Goal: Task Accomplishment & Management: Complete application form

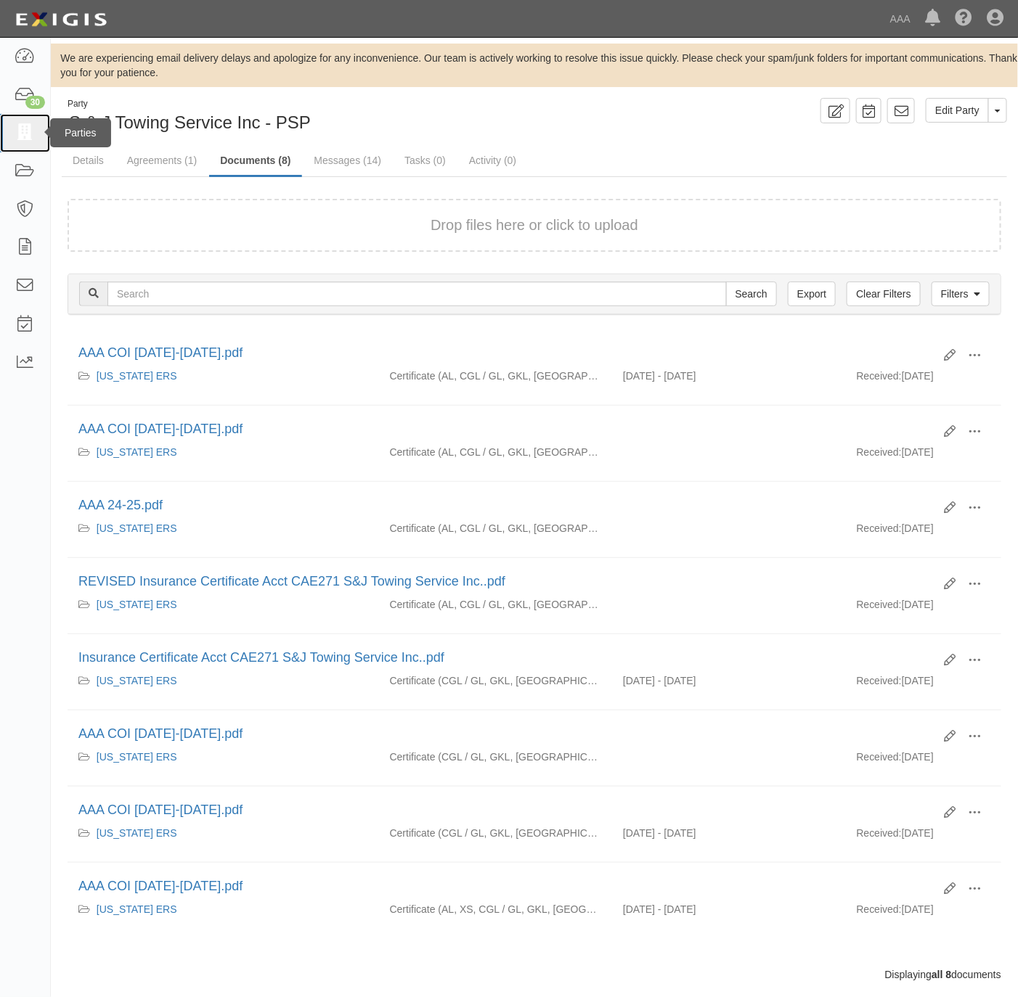
click at [27, 125] on icon at bounding box center [25, 133] width 20 height 17
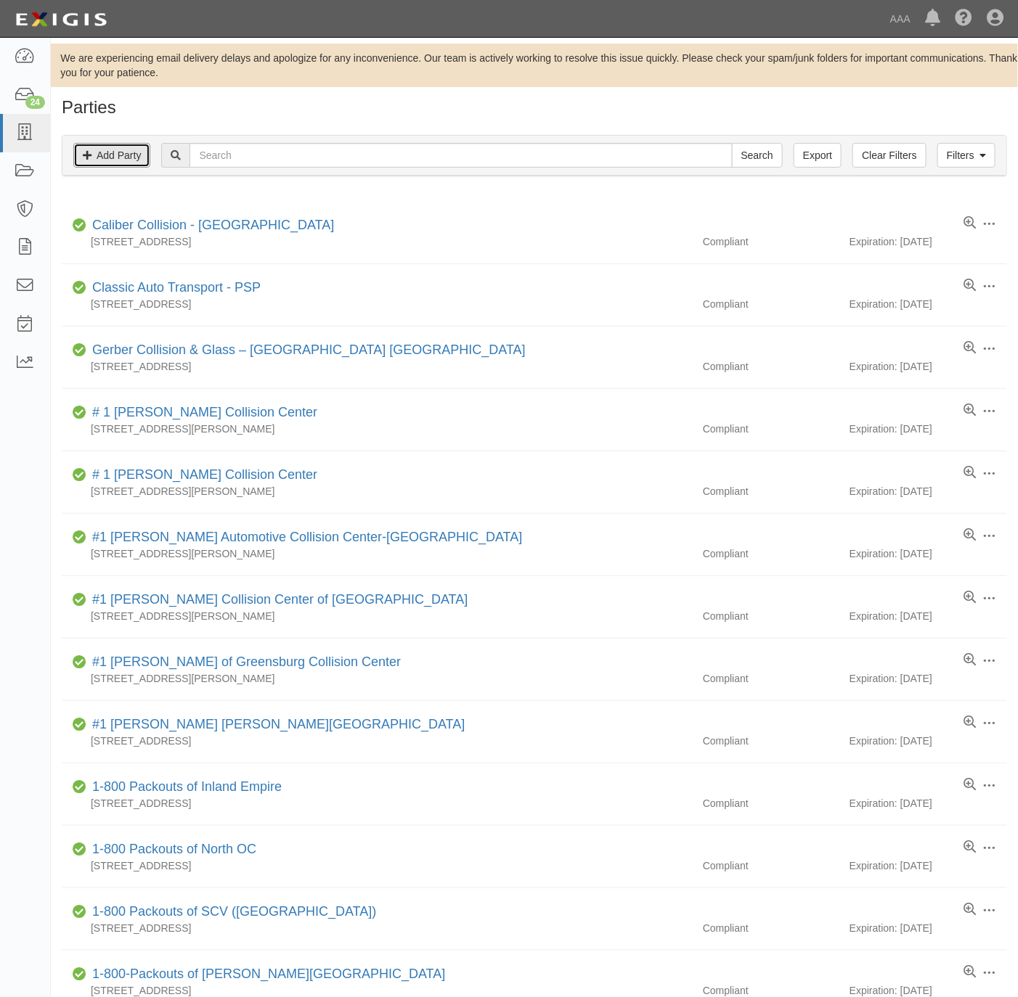
drag, startPoint x: 103, startPoint y: 150, endPoint x: 342, endPoint y: 38, distance: 264.0
click at [105, 149] on link "Add Party" at bounding box center [111, 155] width 77 height 25
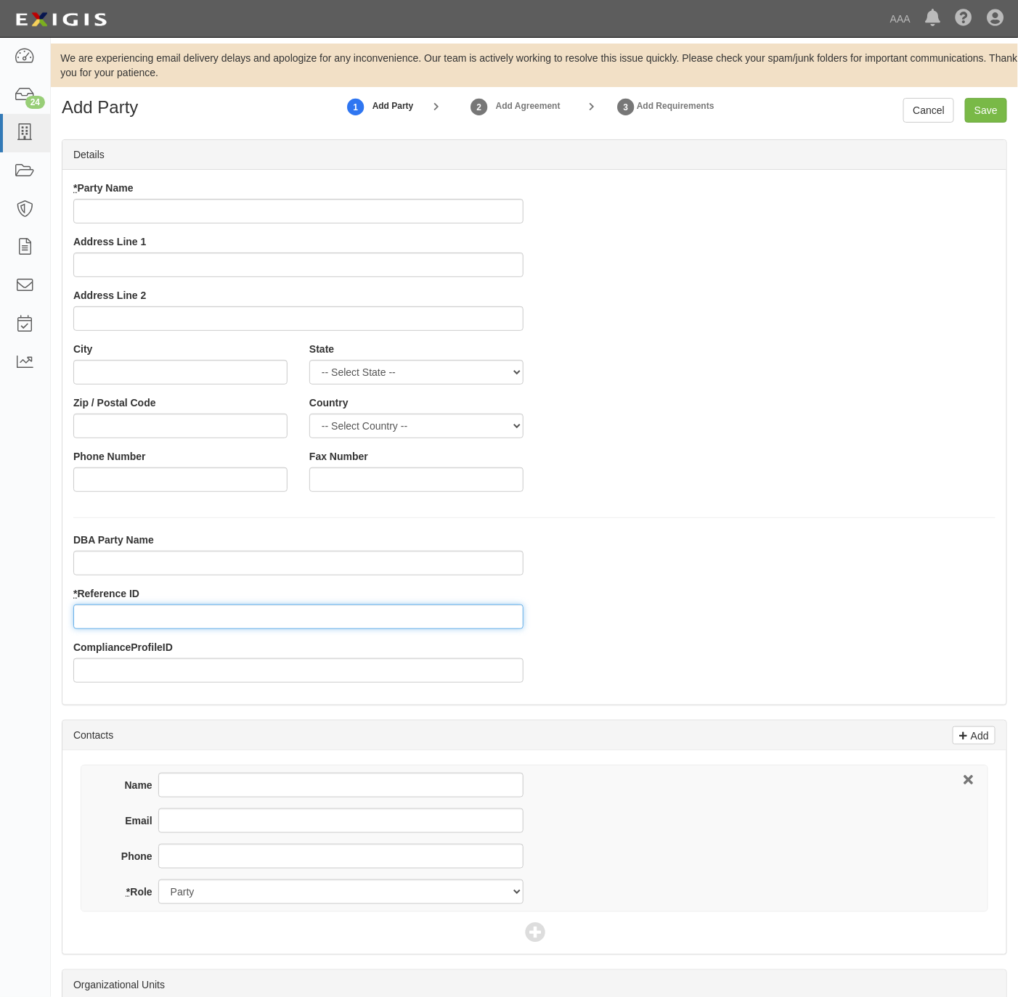
drag, startPoint x: 142, startPoint y: 626, endPoint x: 149, endPoint y: 619, distance: 9.8
click at [142, 626] on input "* Reference ID" at bounding box center [298, 617] width 450 height 25
paste input "25108"
type input "25108"
click at [105, 218] on input "* Party Name" at bounding box center [298, 211] width 450 height 25
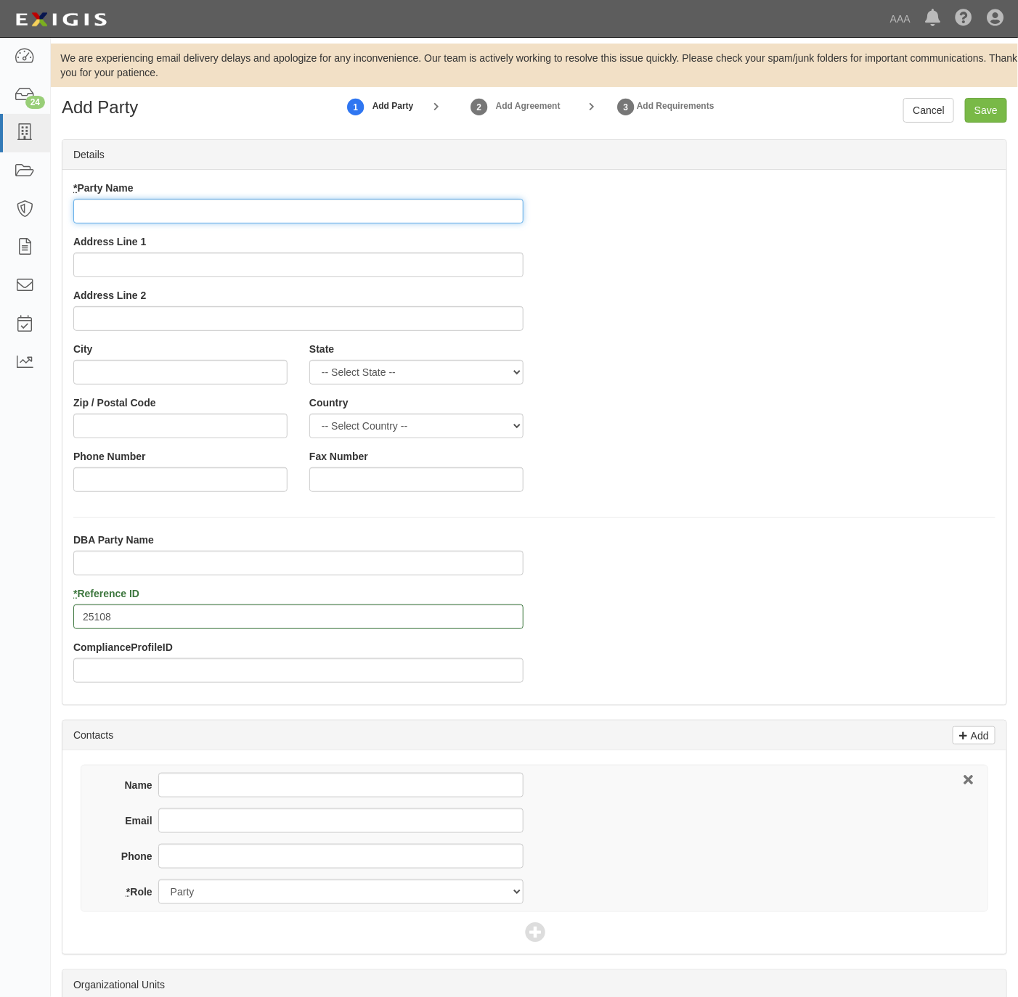
type input "t"
paste input "omball Hyundai"
type input "Tomball Hyundai"
click at [240, 266] on input "Address Line 1" at bounding box center [298, 265] width 450 height 25
click at [153, 564] on input "DBA Party Name" at bounding box center [298, 563] width 450 height 25
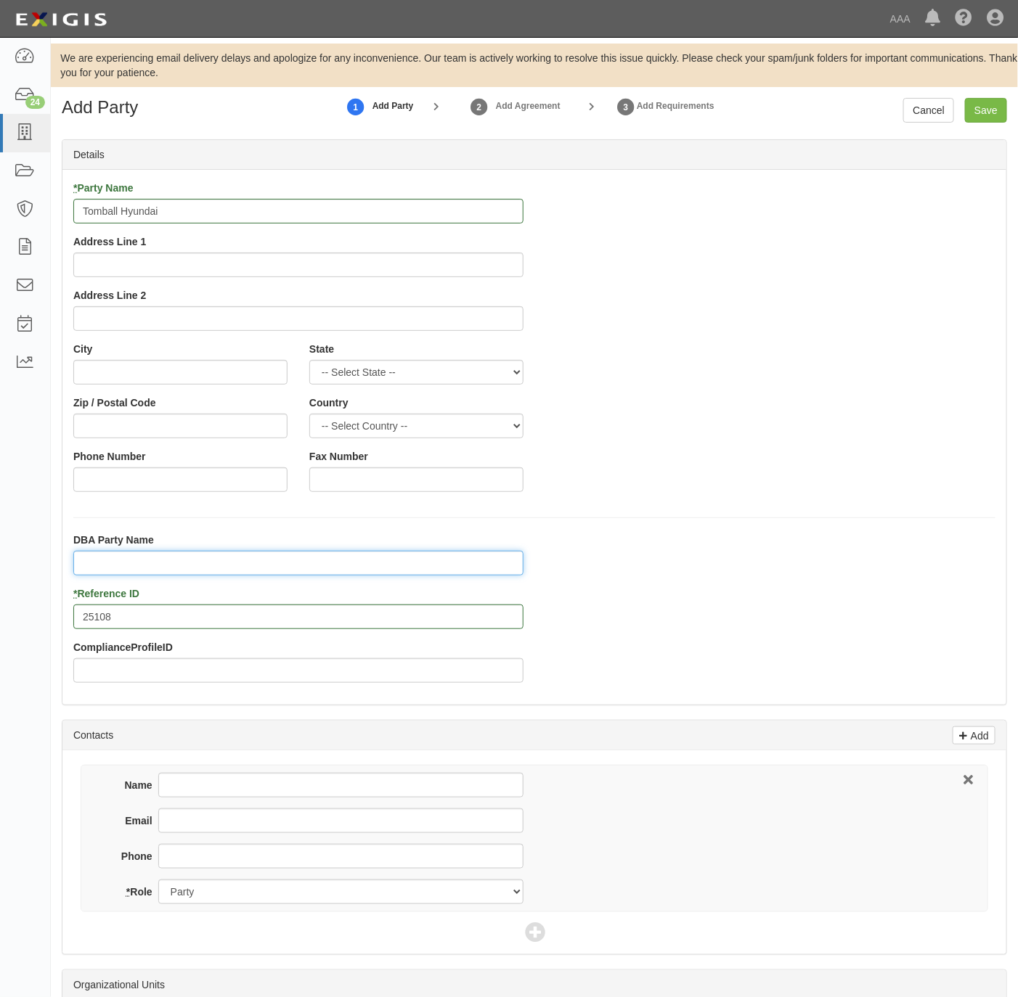
paste input "TBH Keating, LLC"
type input "TBH Keating, LLC"
click at [201, 279] on div "* Party Name Tomball Hyundai Address Line 1 Address Line 2" at bounding box center [298, 261] width 472 height 161
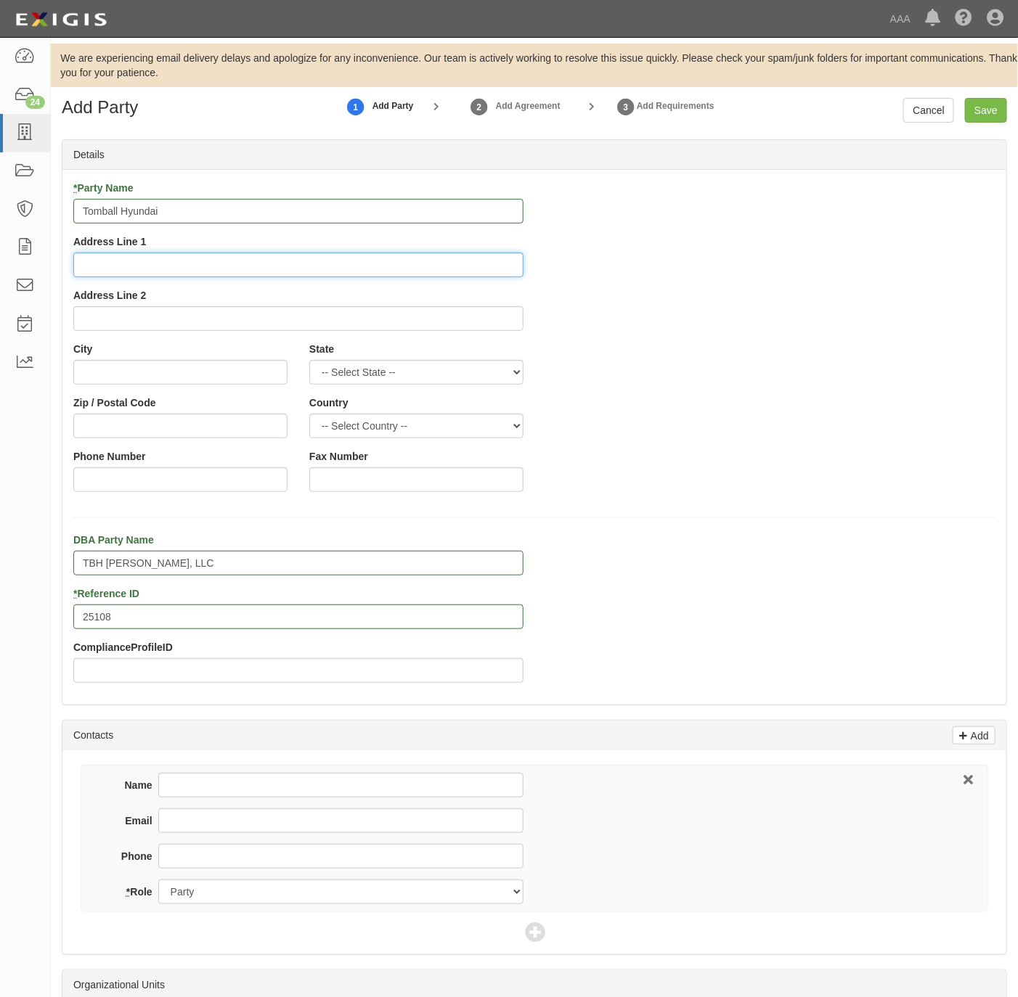
click at [159, 270] on input "Address Line 1" at bounding box center [298, 265] width 450 height 25
paste input "22710 Tomball Pkwy"
type input "22710 Tomball Pkwy"
click at [96, 617] on input "25108" at bounding box center [298, 617] width 450 height 25
click at [94, 616] on input "25108" at bounding box center [298, 617] width 450 height 25
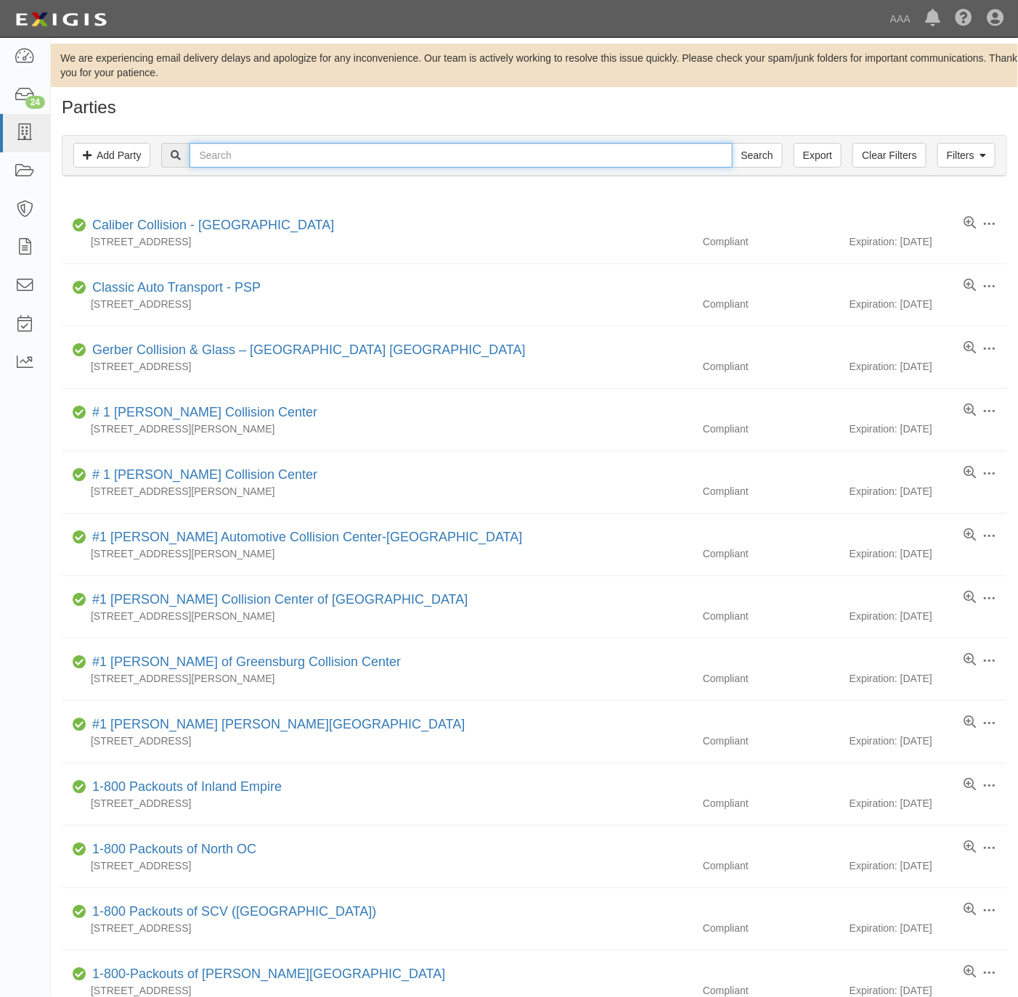
click at [322, 151] on input "text" at bounding box center [460, 155] width 542 height 25
paste input "25108"
type input "25108"
click at [745, 152] on input "Search" at bounding box center [757, 155] width 51 height 25
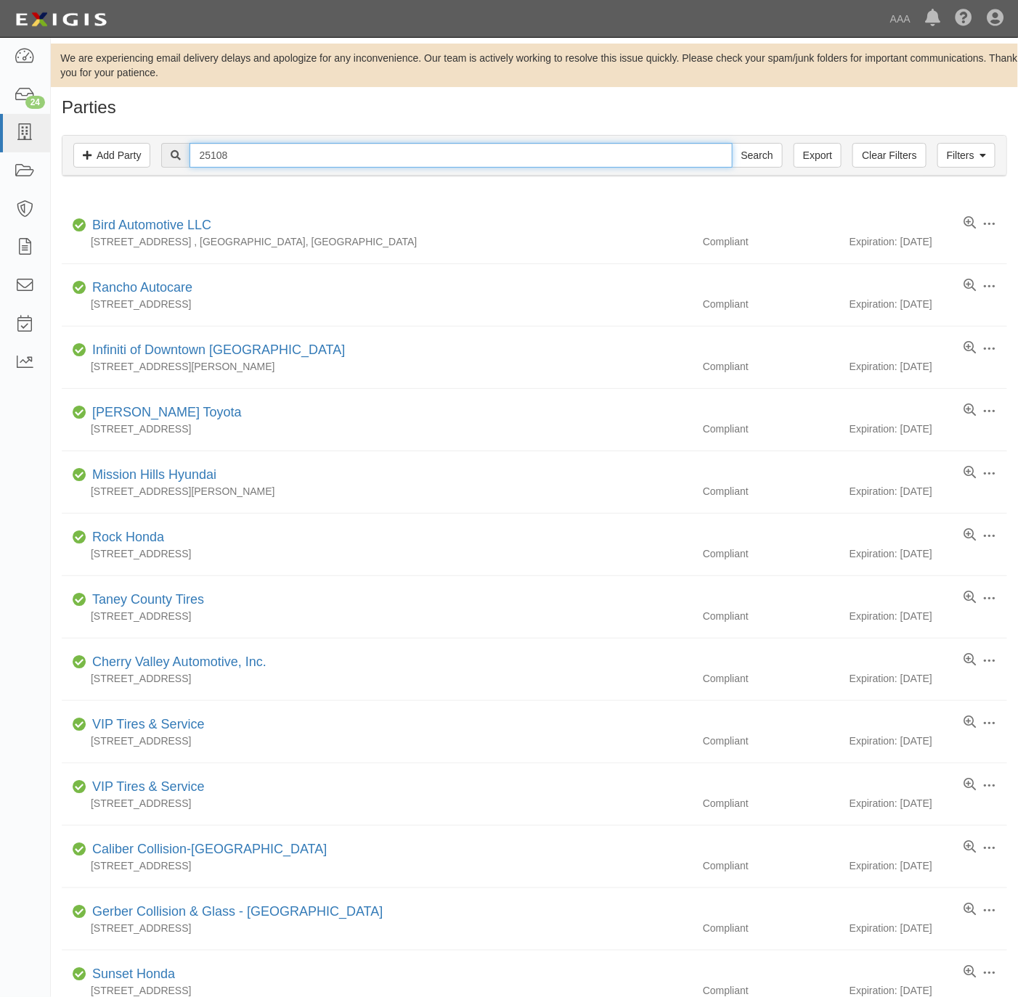
click at [308, 144] on input "25108" at bounding box center [460, 155] width 542 height 25
click at [745, 152] on input "Search" at bounding box center [757, 155] width 51 height 25
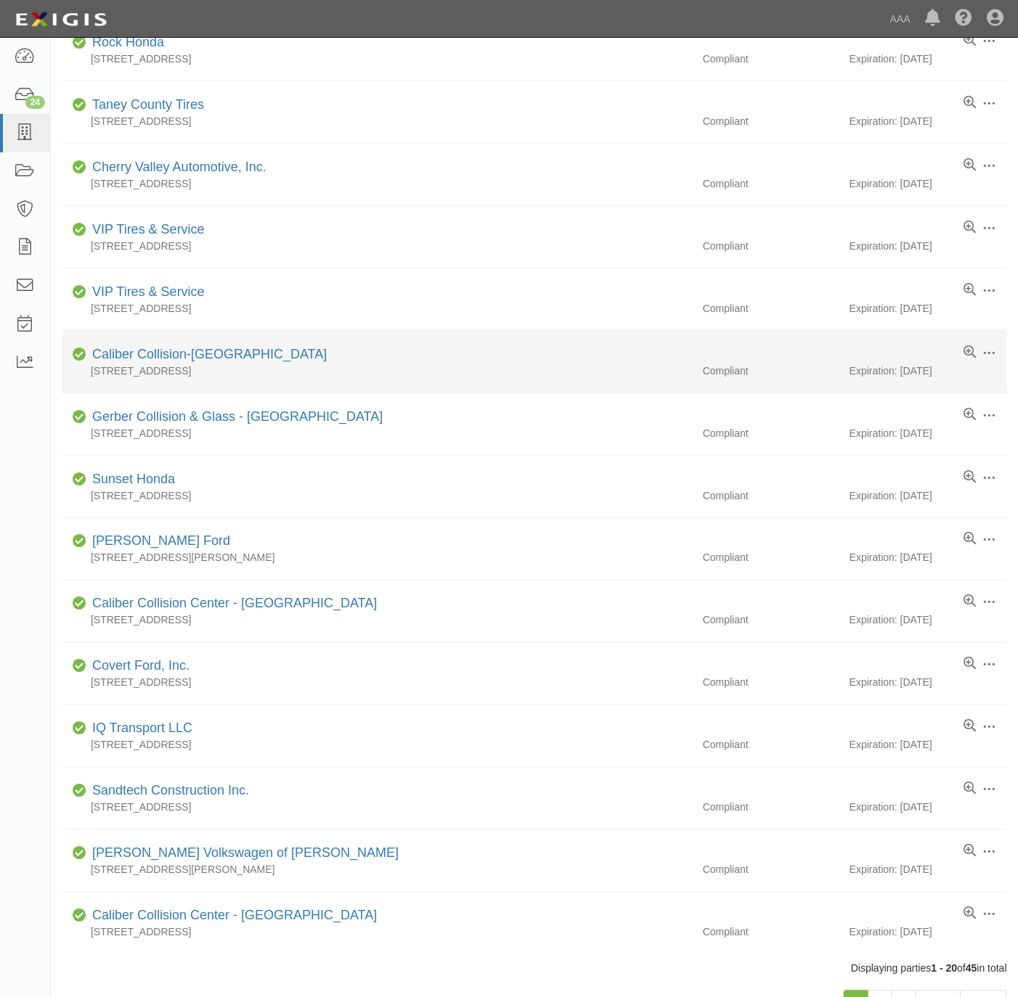
scroll to position [544, 0]
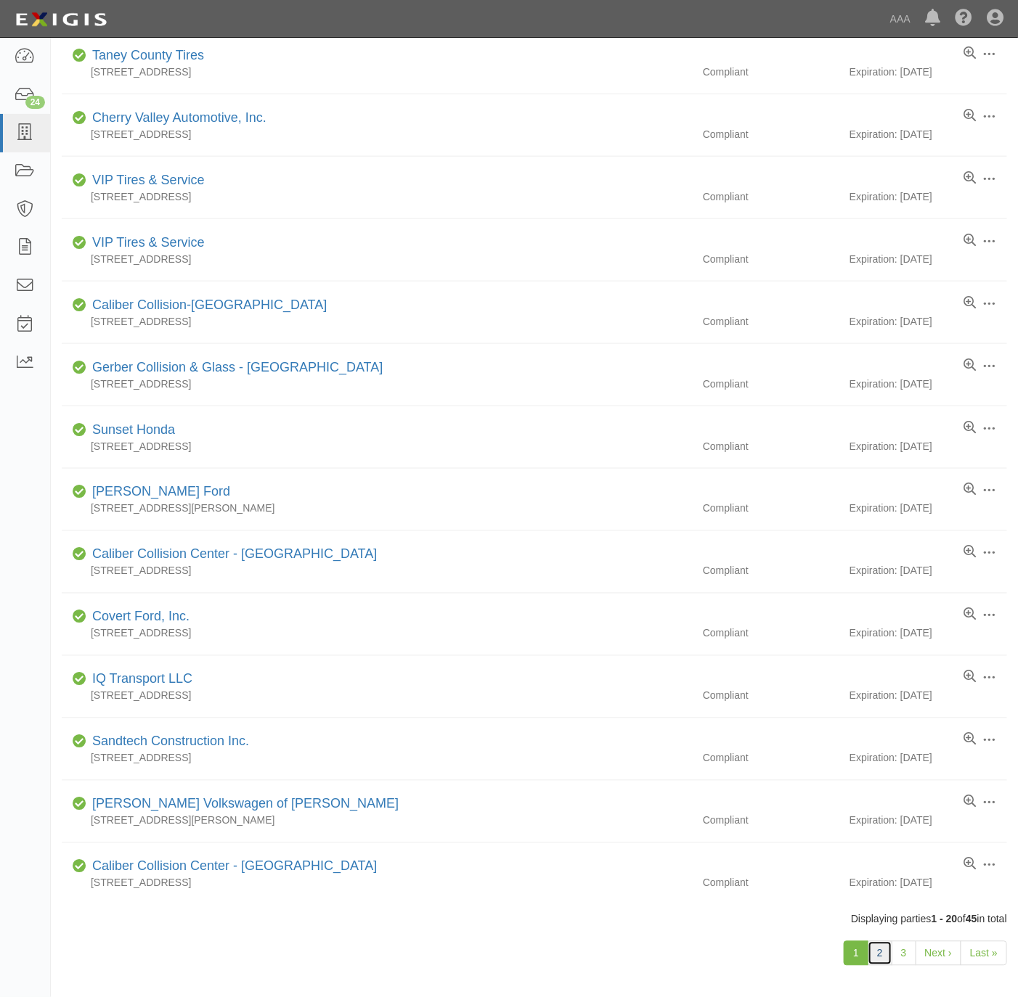
click at [876, 966] on link "2" at bounding box center [879, 953] width 25 height 25
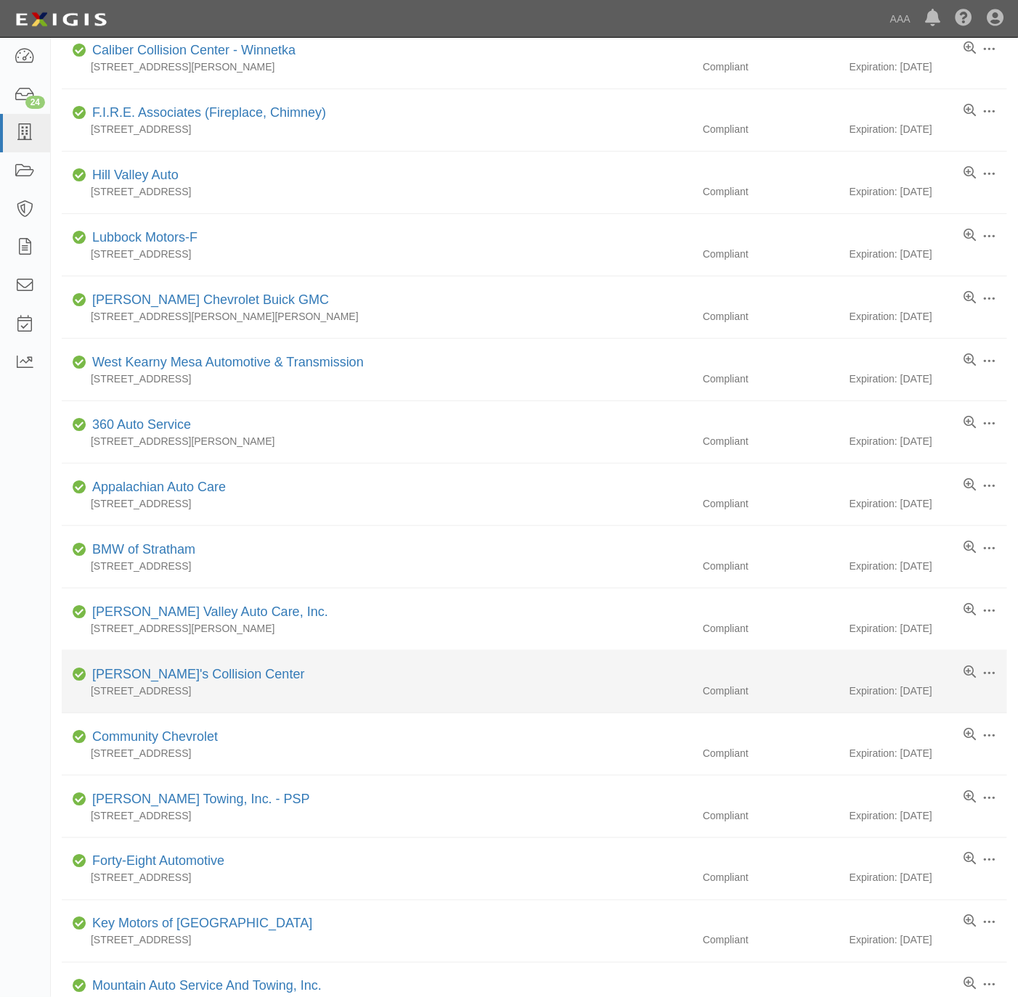
scroll to position [218, 0]
